Goal: Consume media (video, audio)

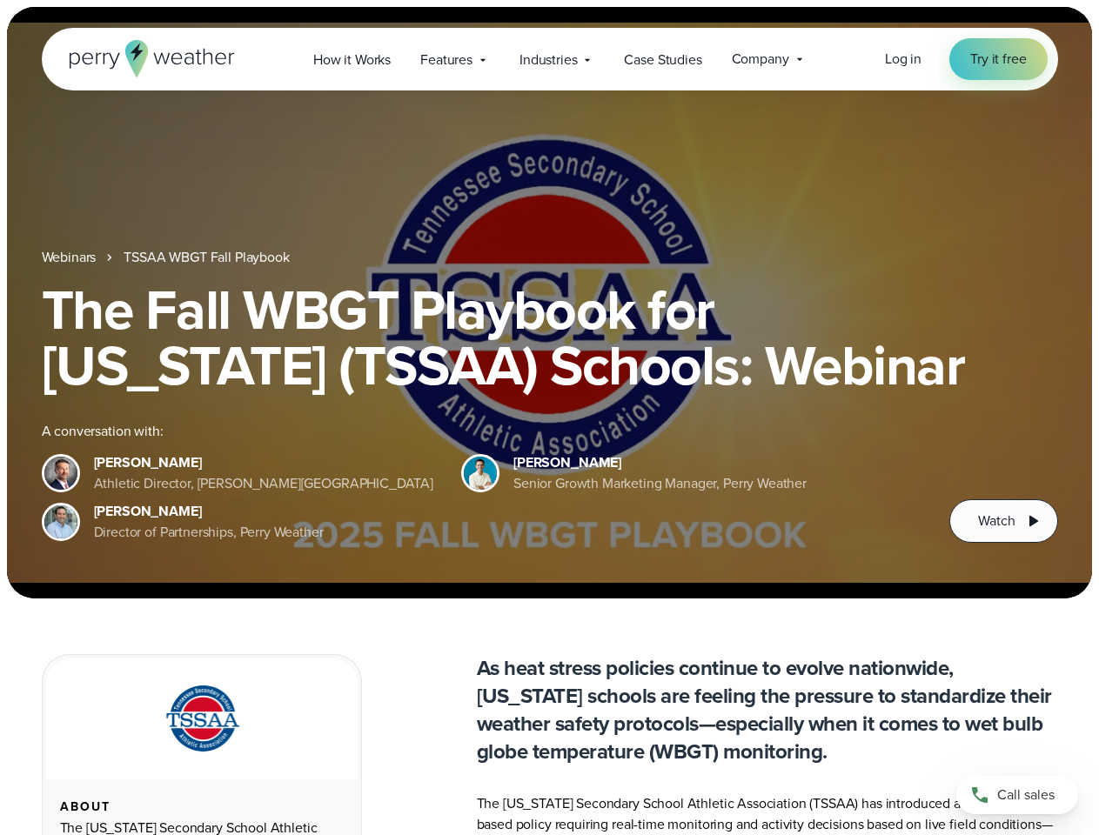
click at [549, 418] on div "The Fall WBGT Playbook for [US_STATE] (TSSAA) Schools: Webinar A conversation w…" at bounding box center [550, 412] width 1016 height 261
click at [549, 59] on span "Industries" at bounding box center [548, 60] width 57 height 21
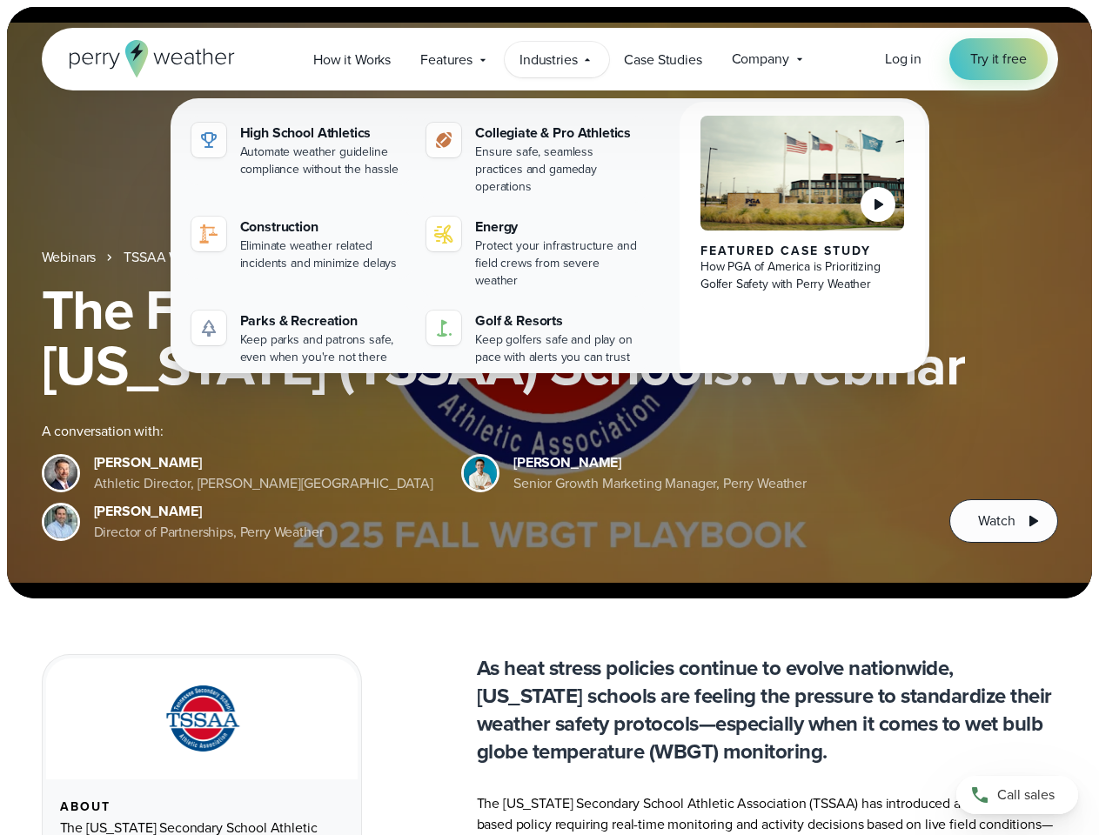
click at [549, 303] on h1 "The Fall WBGT Playbook for [US_STATE] (TSSAA) Schools: Webinar" at bounding box center [550, 337] width 1016 height 111
click at [208, 258] on link "TSSAA WBGT Fall Playbook" at bounding box center [206, 257] width 165 height 21
click at [1003, 521] on span "Watch" at bounding box center [996, 521] width 37 height 21
